Goal: Contribute content

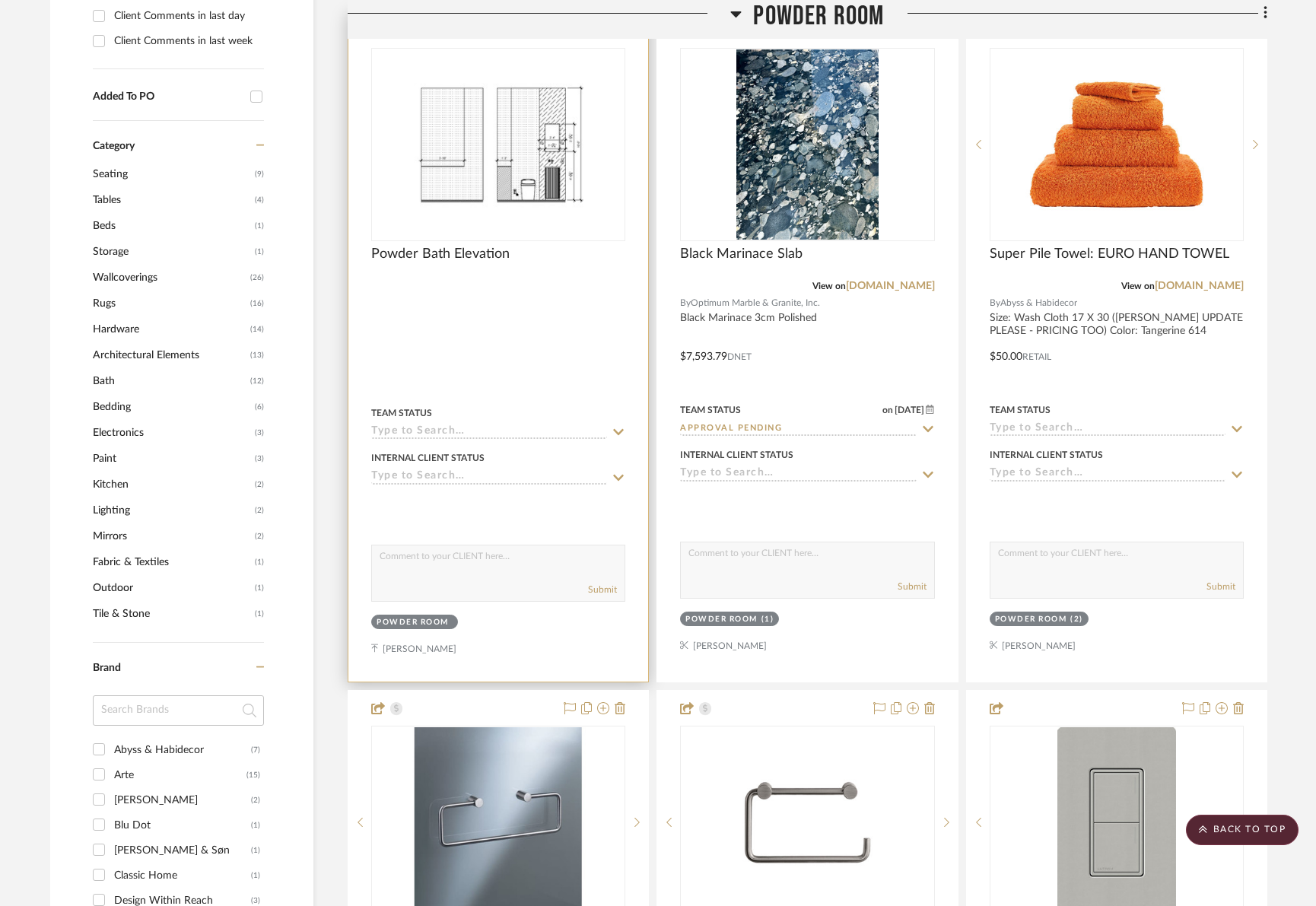
scroll to position [1172, 0]
click at [557, 206] on img "0" at bounding box center [498, 145] width 247 height 190
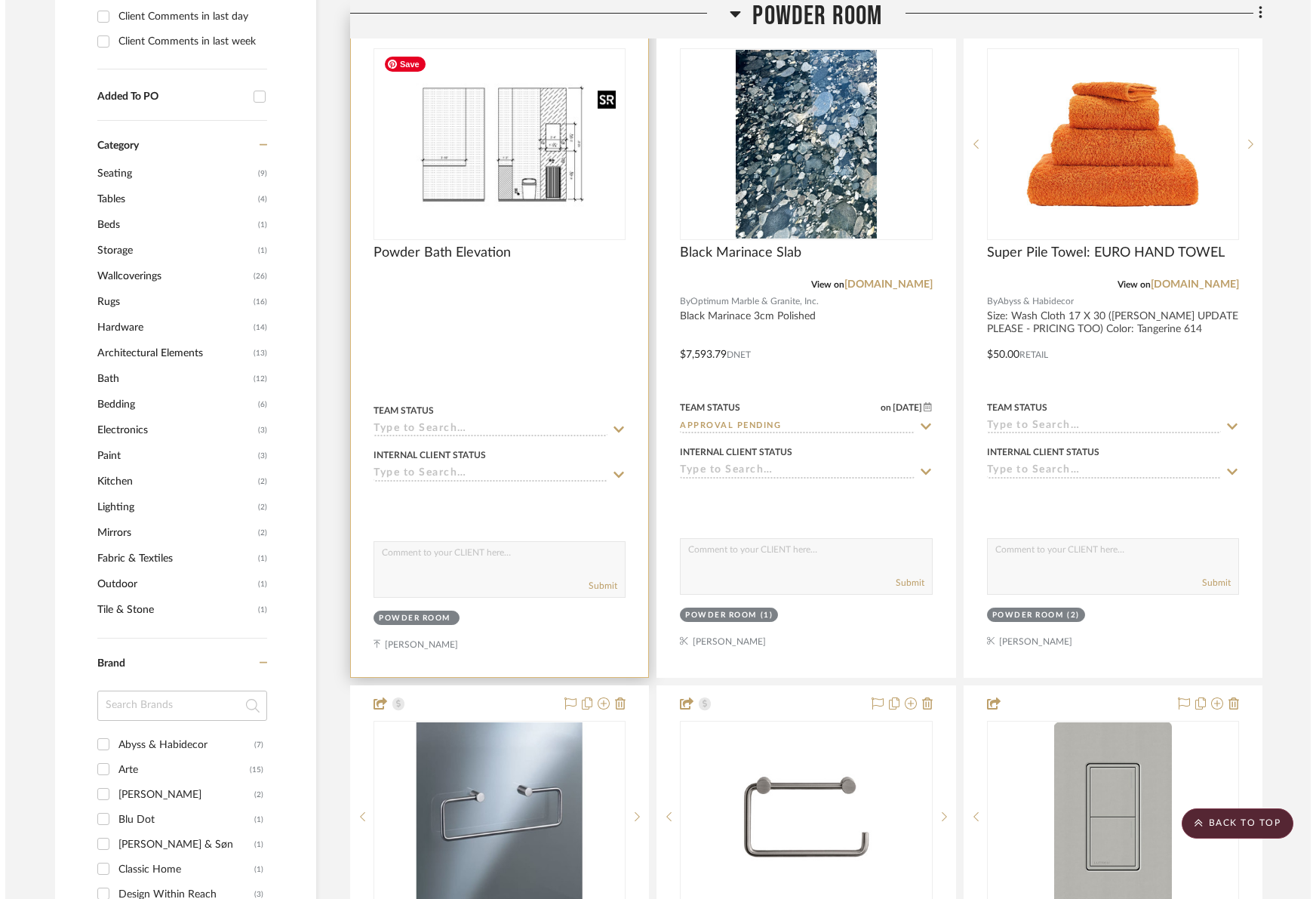
scroll to position [0, 0]
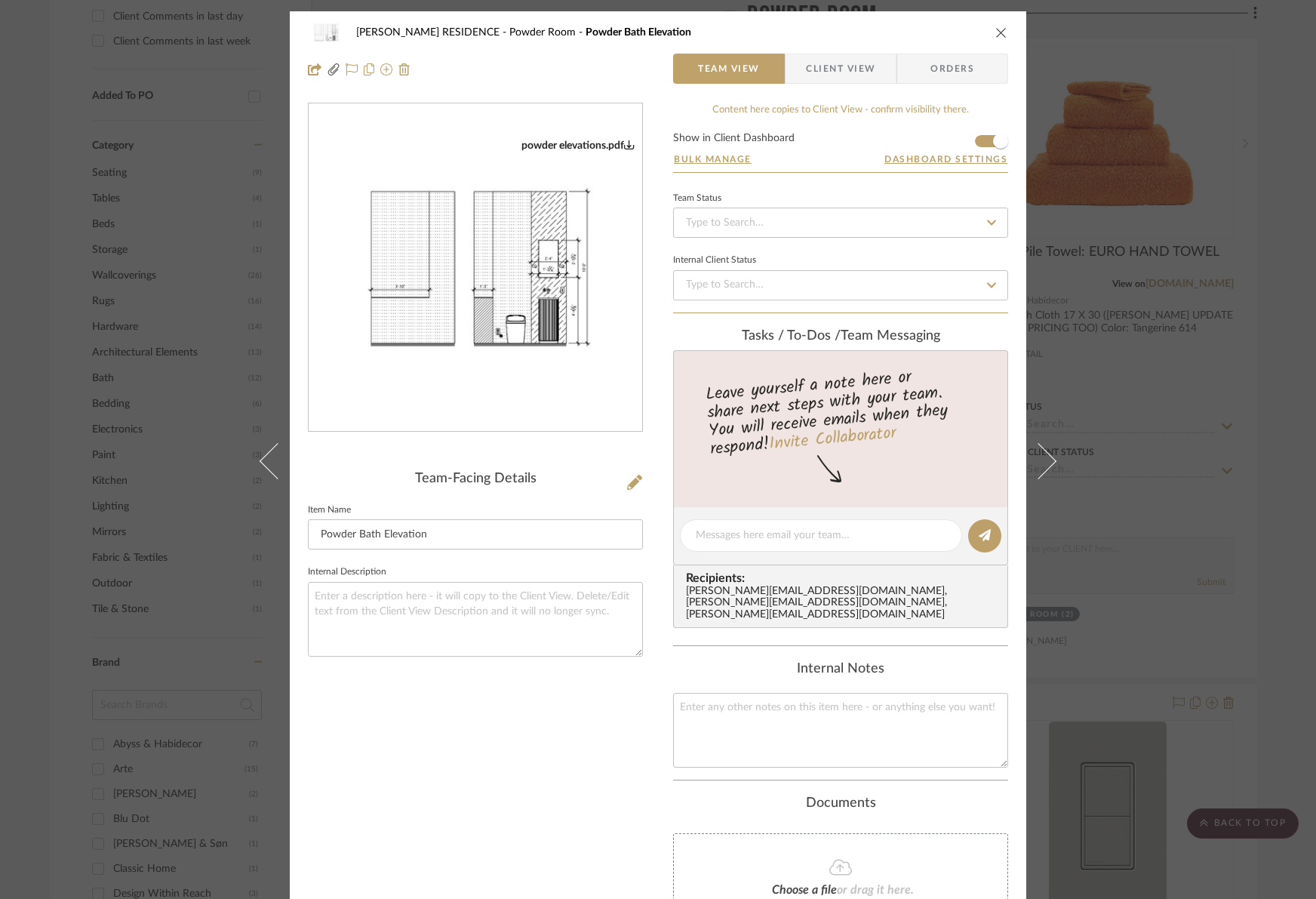
click at [998, 35] on icon "close" at bounding box center [1001, 33] width 12 height 12
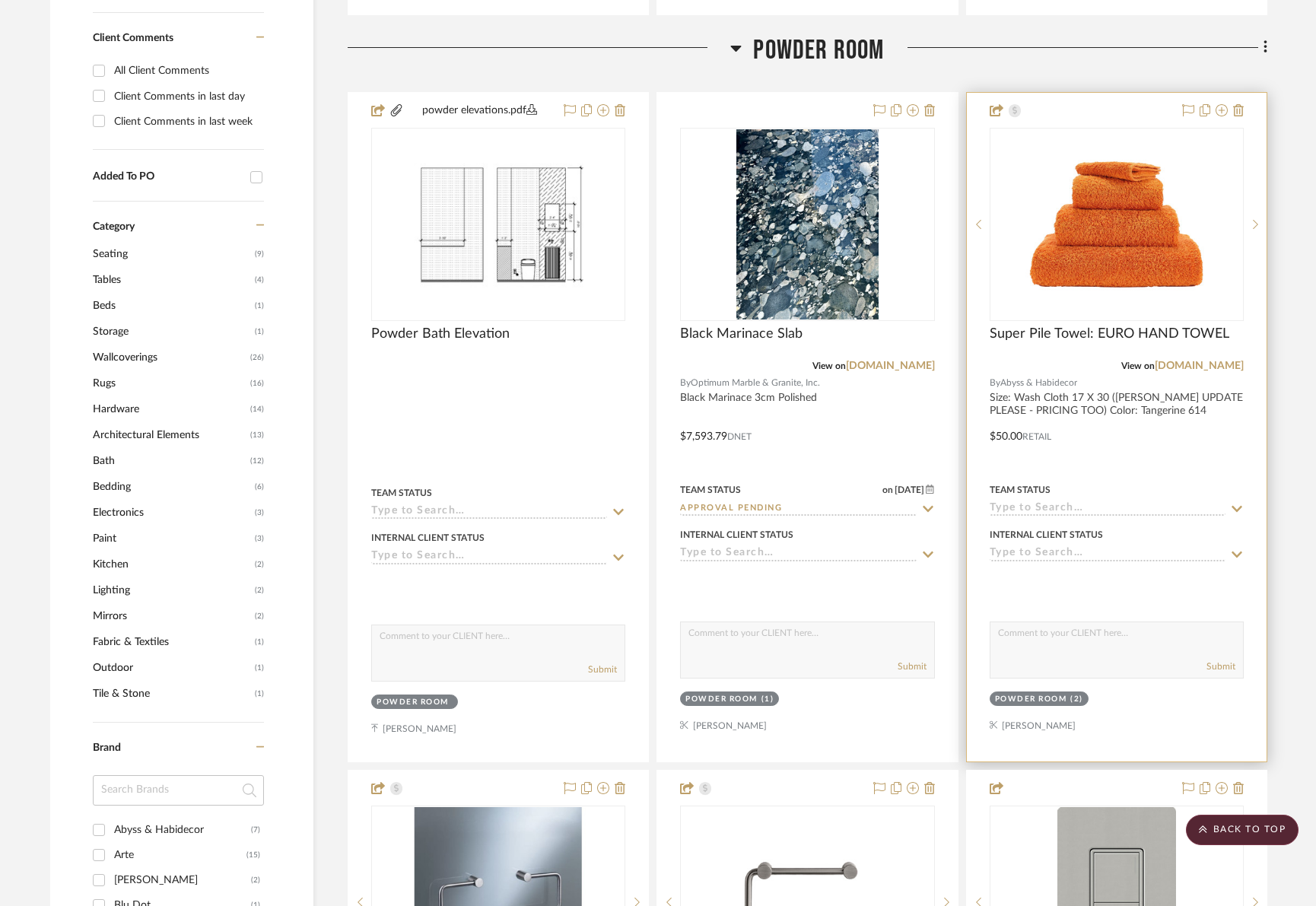
scroll to position [1092, 0]
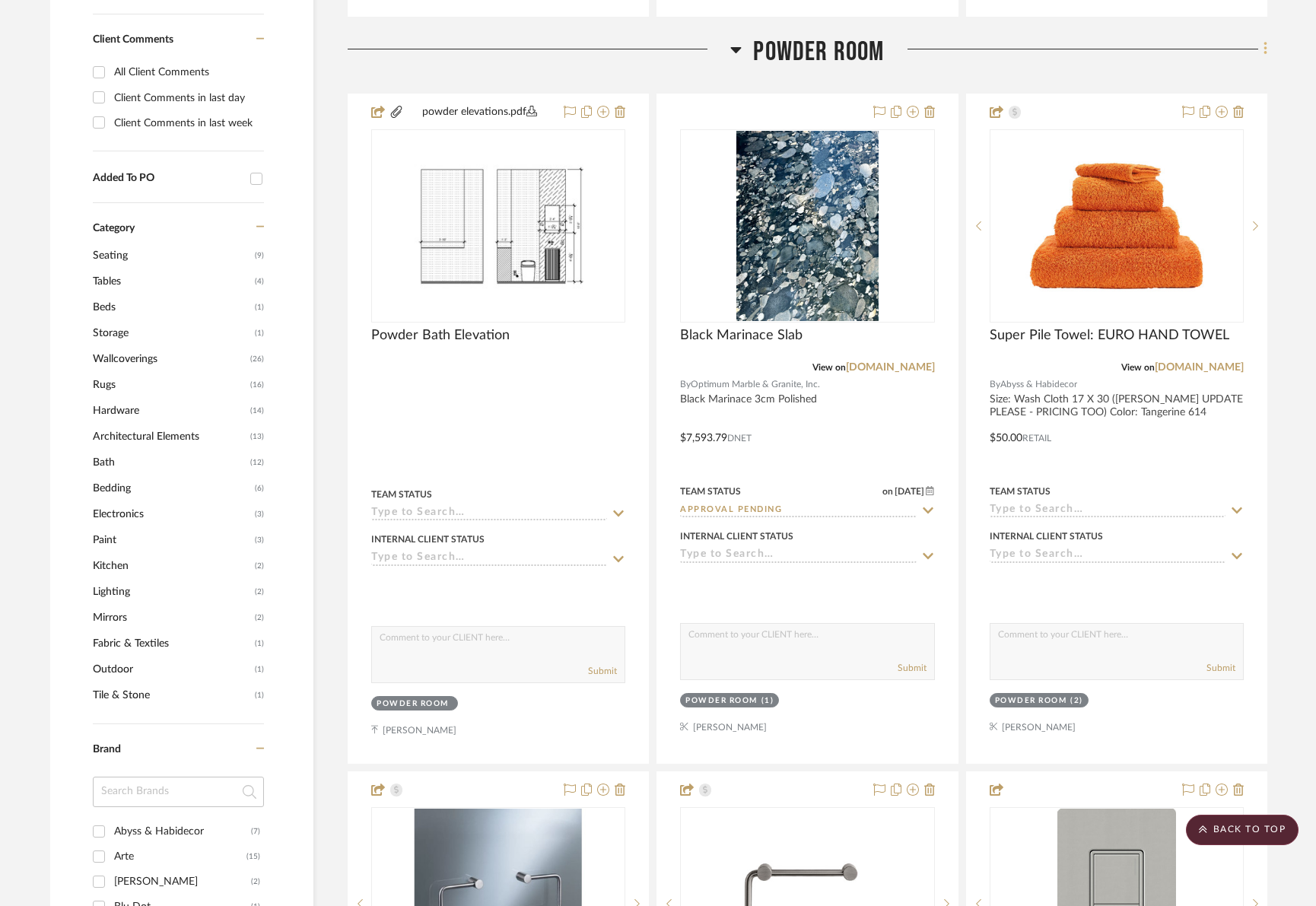
click at [1265, 52] on icon at bounding box center [1266, 48] width 5 height 17
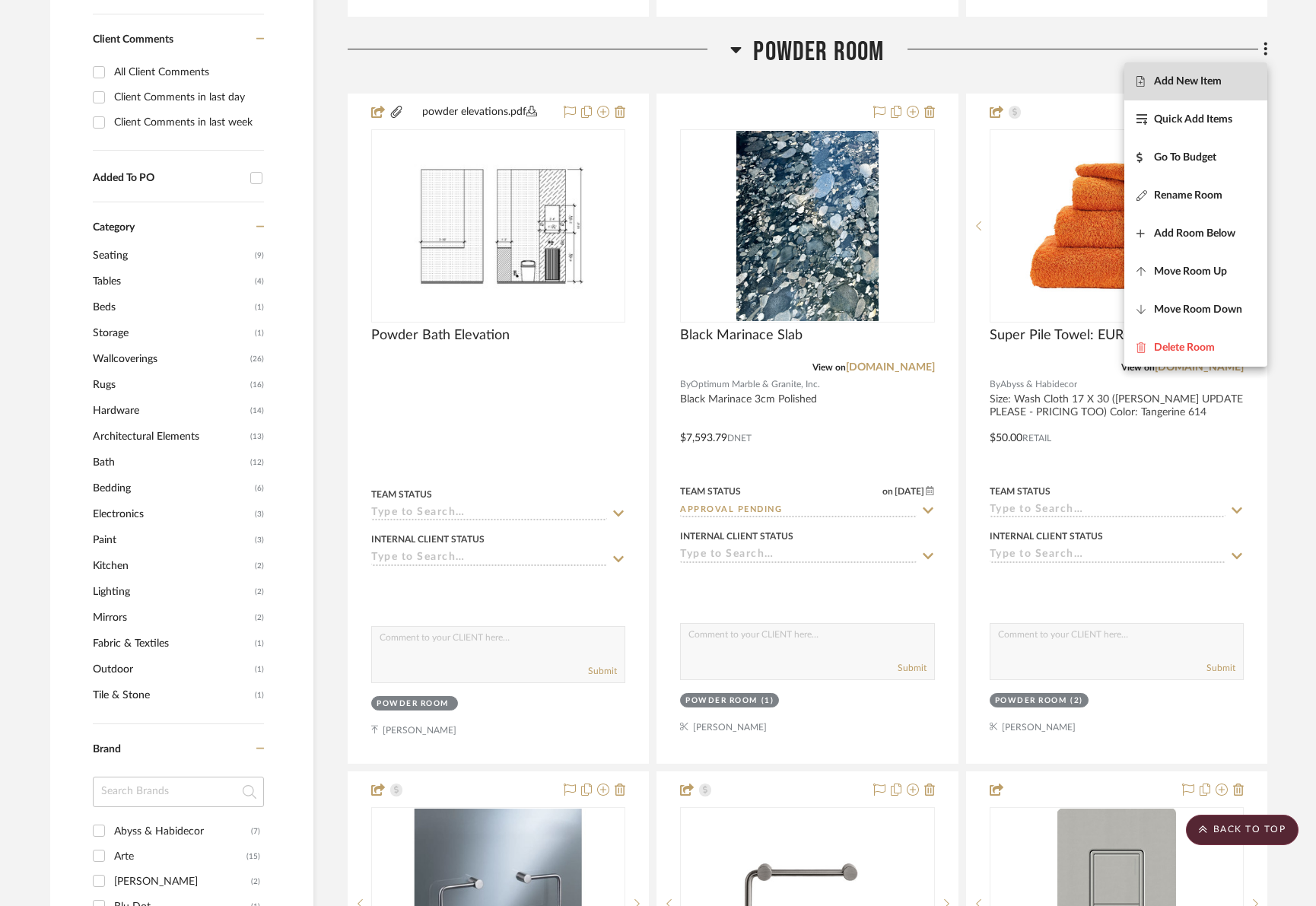
click at [1198, 81] on span "Add New Item" at bounding box center [1188, 81] width 68 height 13
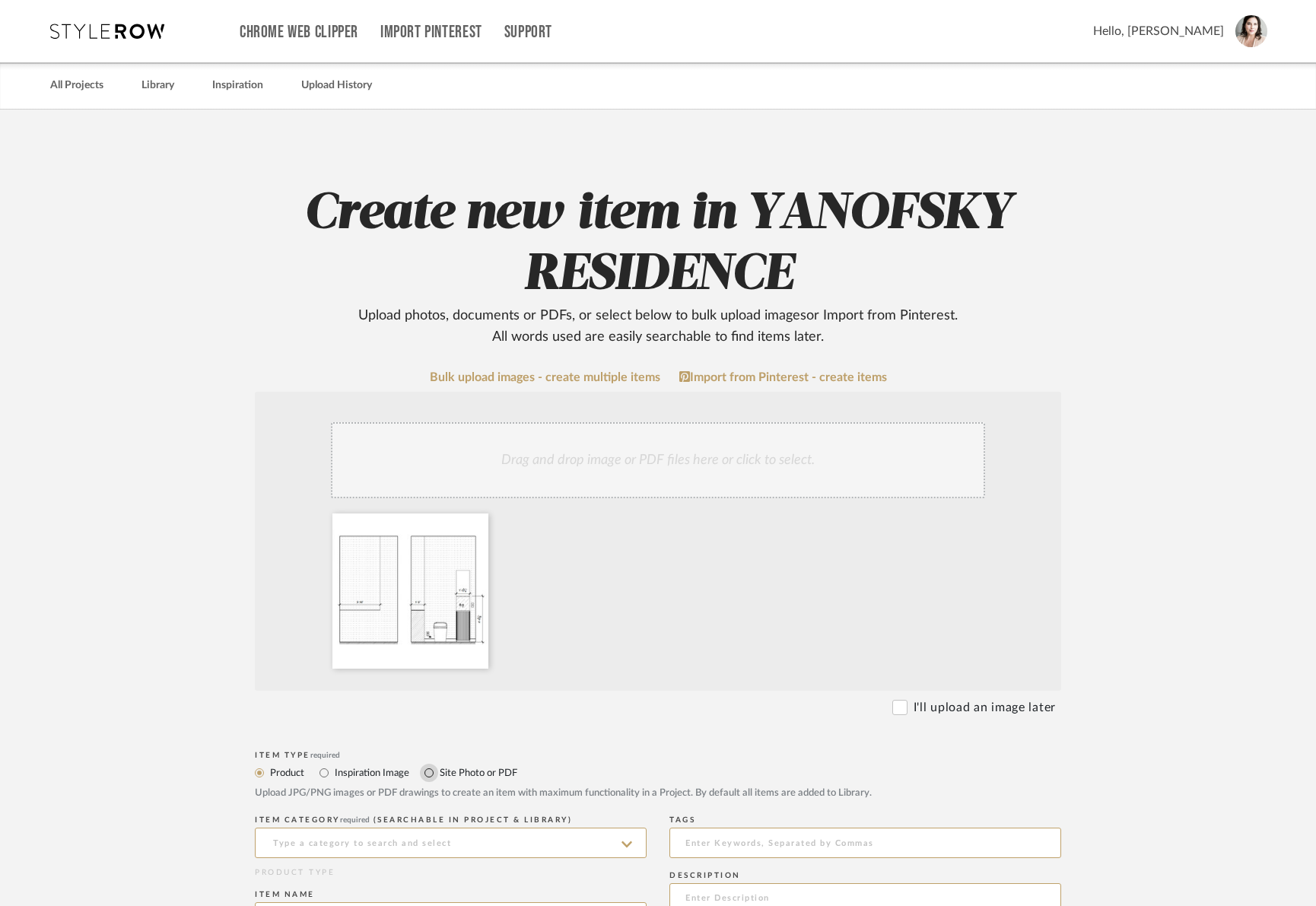
click at [426, 773] on input "Site Photo or PDF" at bounding box center [429, 773] width 18 height 18
radio input "true"
click at [327, 775] on input "Inspiration Image" at bounding box center [324, 773] width 18 height 18
radio input "true"
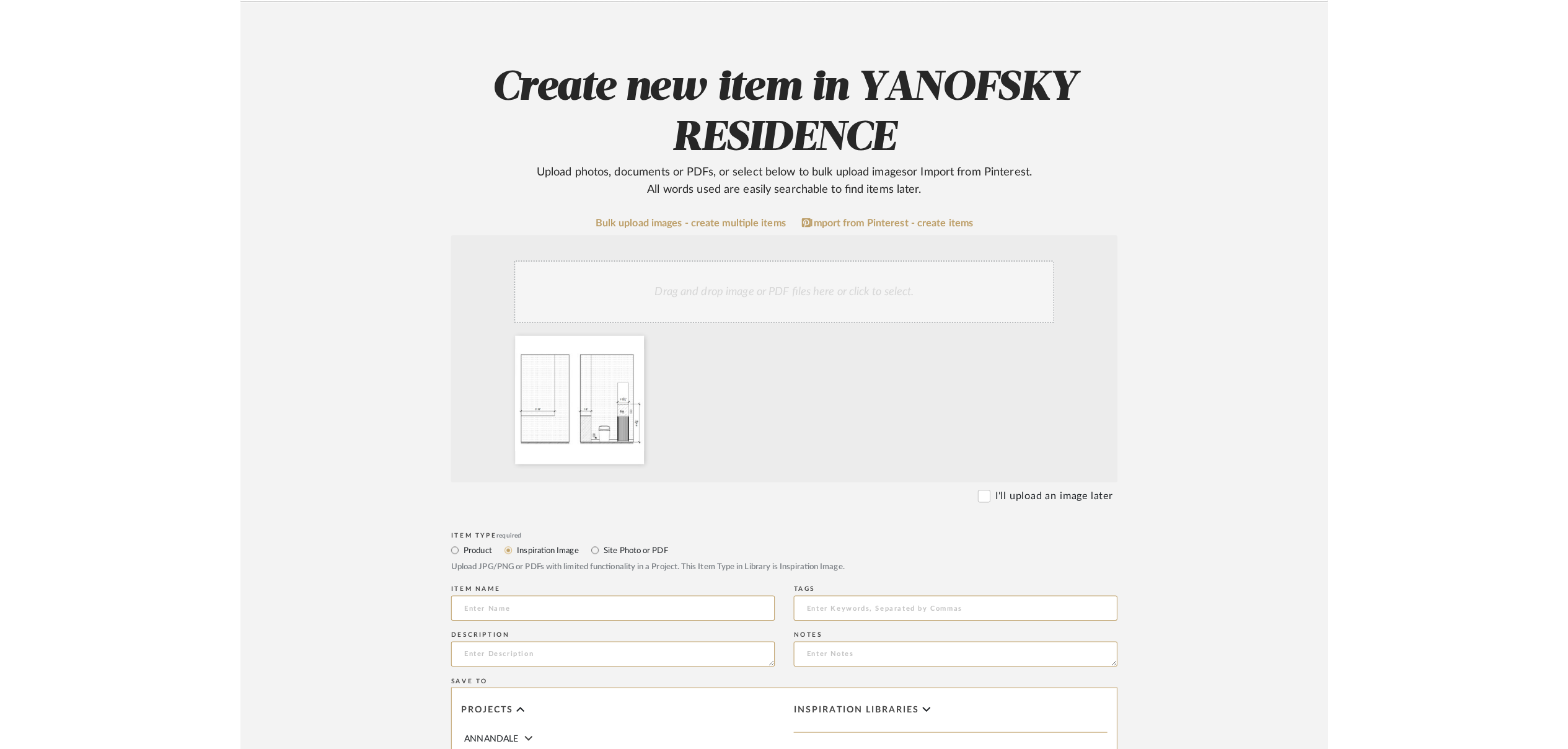
scroll to position [223, 0]
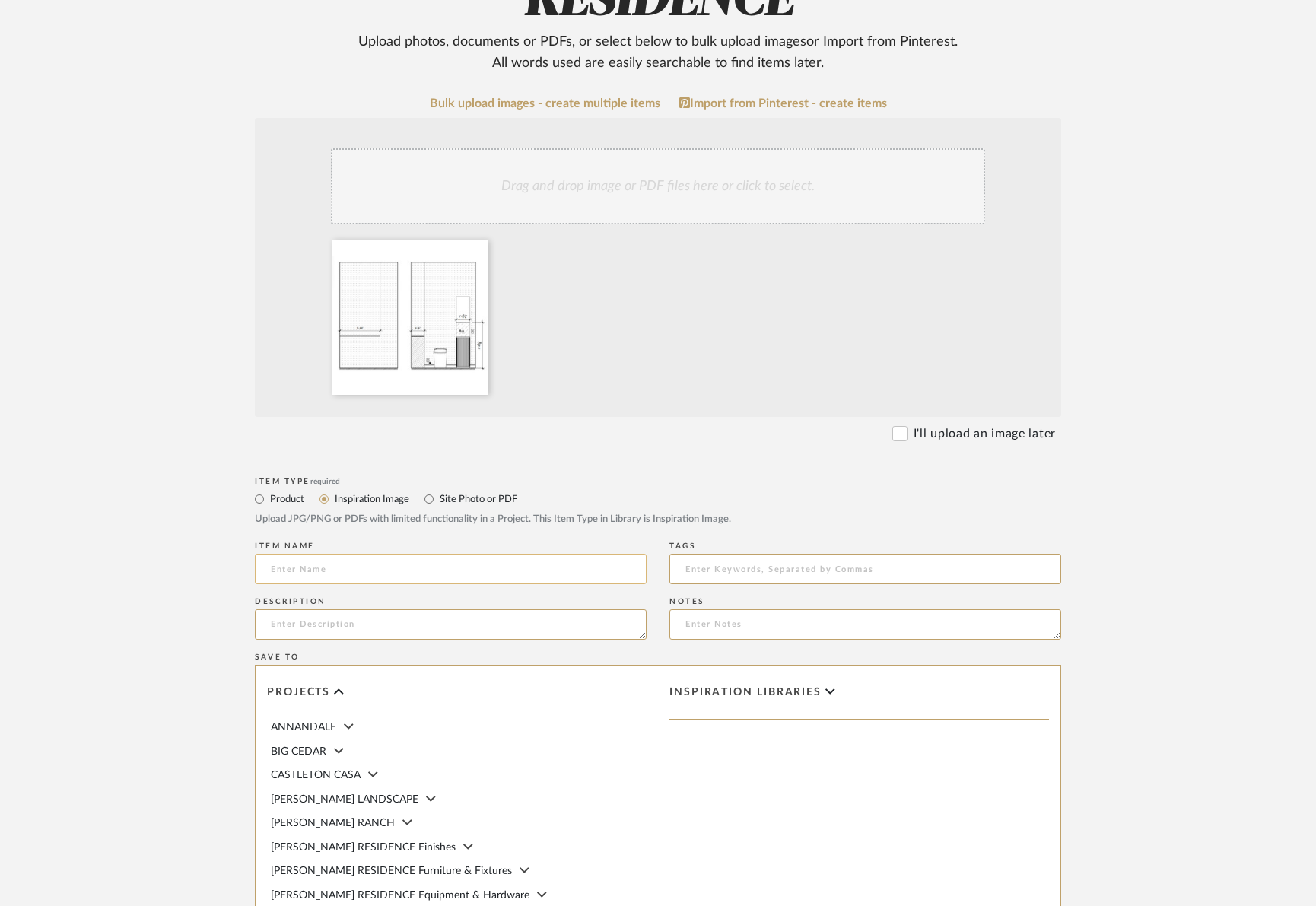
click at [419, 569] on input at bounding box center [451, 568] width 392 height 30
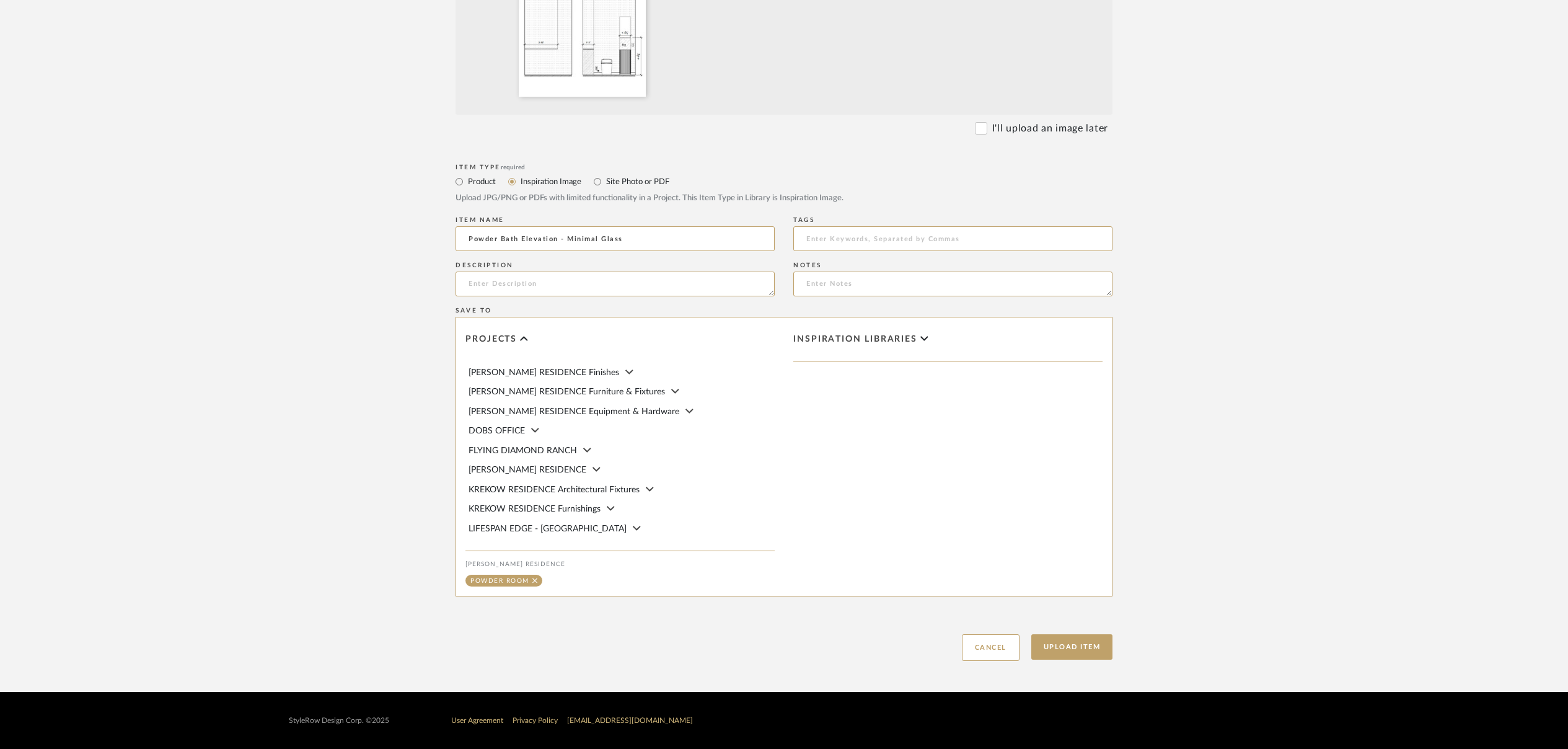
scroll to position [106, 0]
type input "Powder Bath Elevation - Minimal Glass"
click at [1072, 650] on button "Upload Item" at bounding box center [1072, 646] width 82 height 25
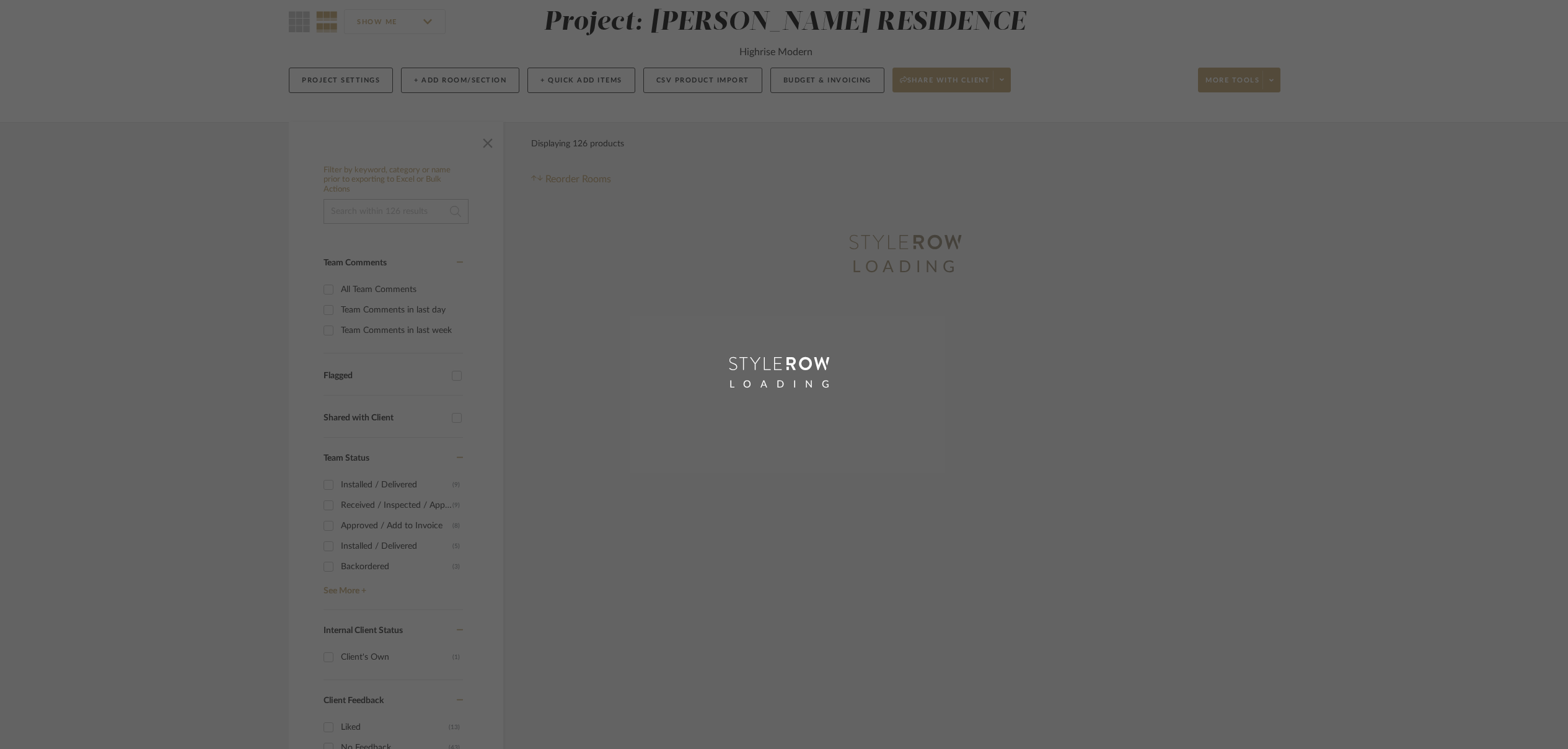
scroll to position [10, 0]
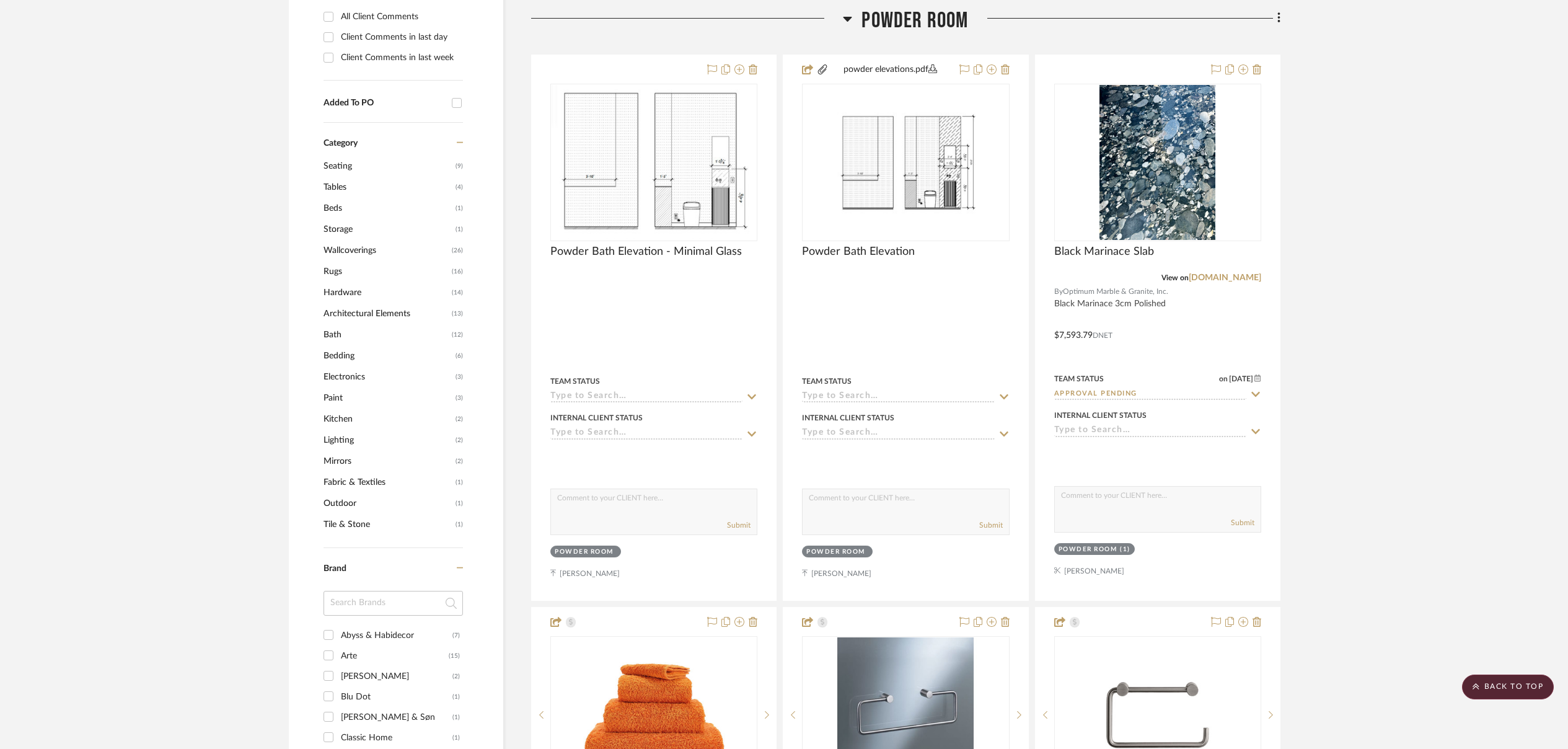
scroll to position [918, 0]
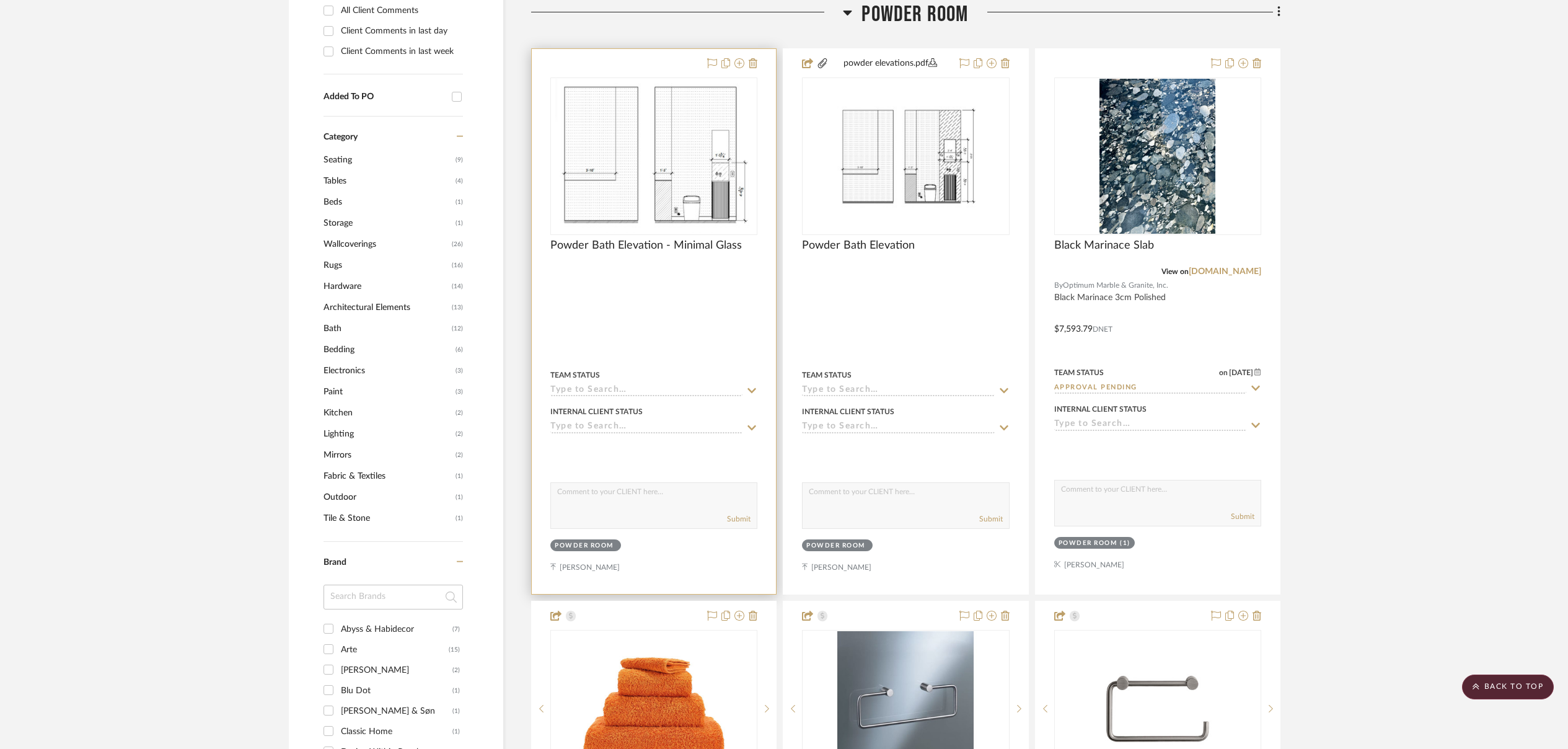
click at [670, 284] on div at bounding box center [653, 321] width 244 height 545
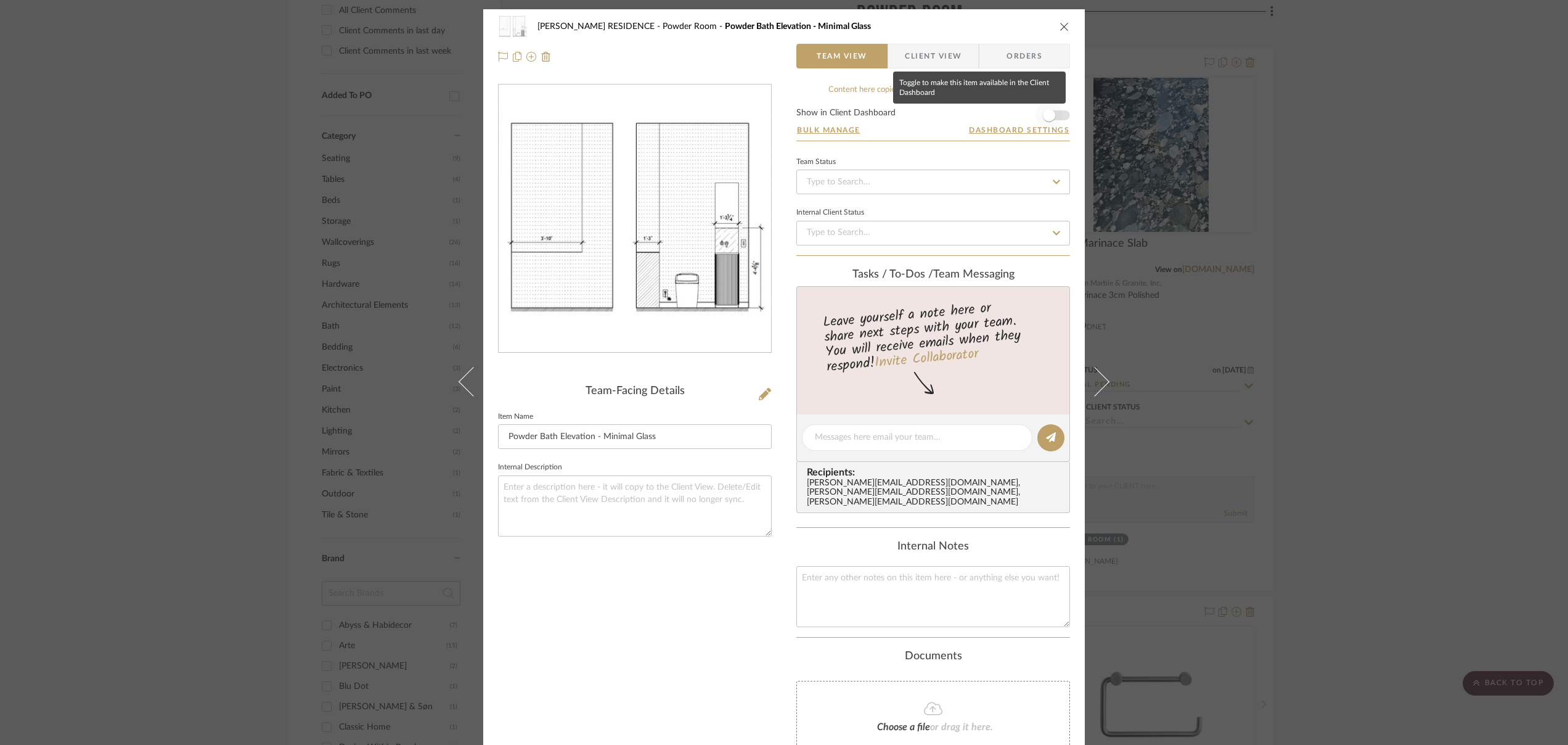
click at [1043, 113] on span "button" at bounding box center [1048, 115] width 12 height 12
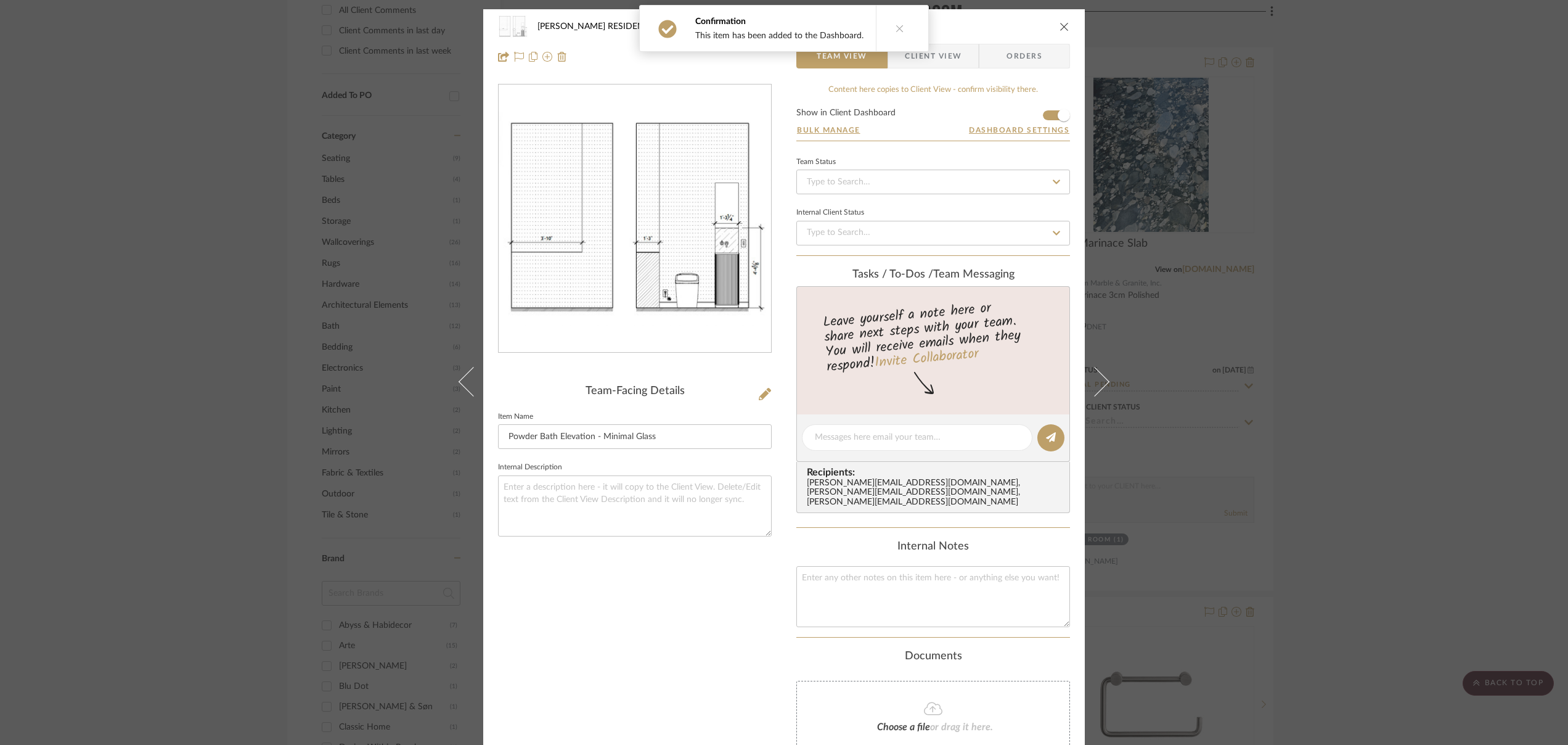
click at [1060, 23] on icon "close" at bounding box center [1064, 27] width 10 height 10
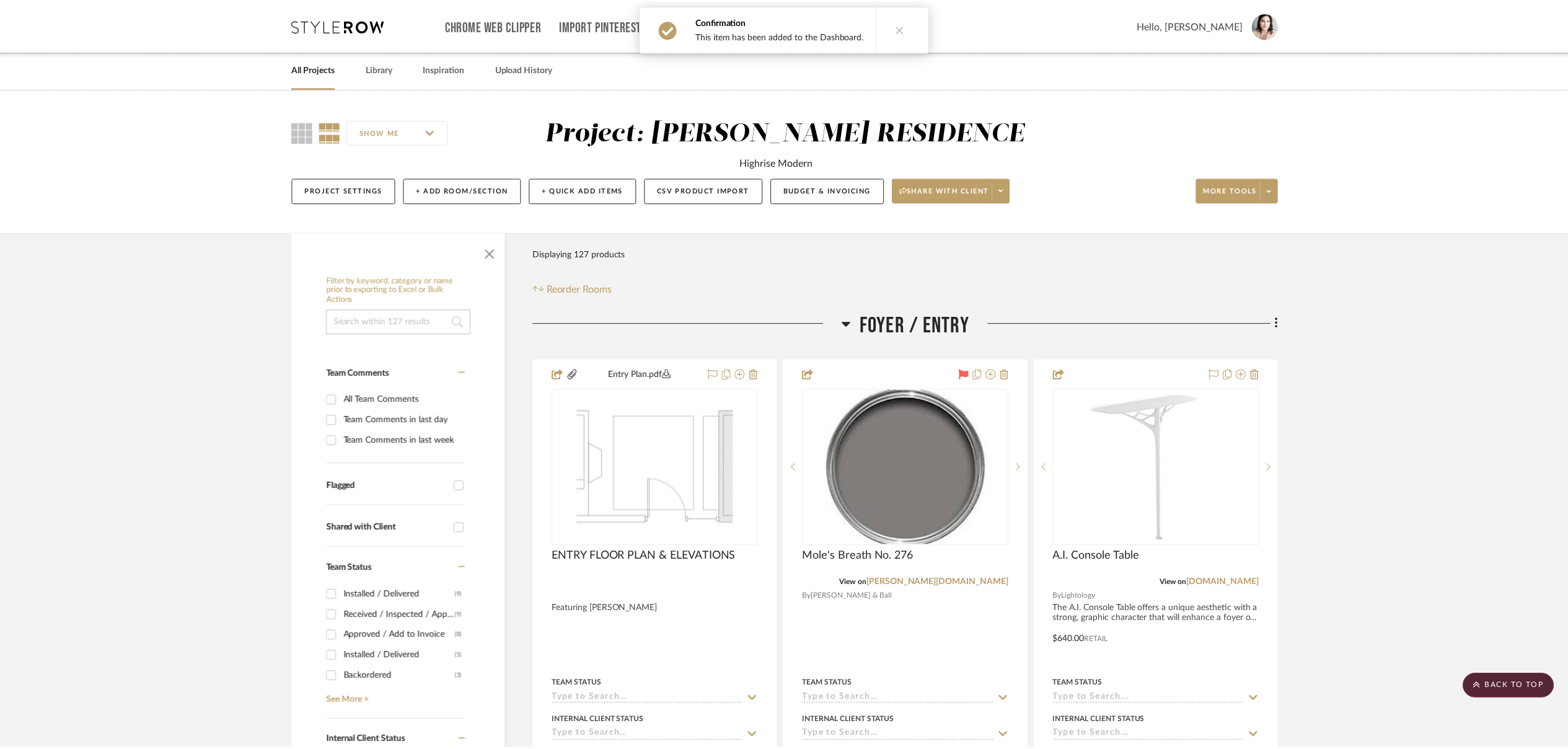
scroll to position [918, 0]
